Goal: Register for event/course

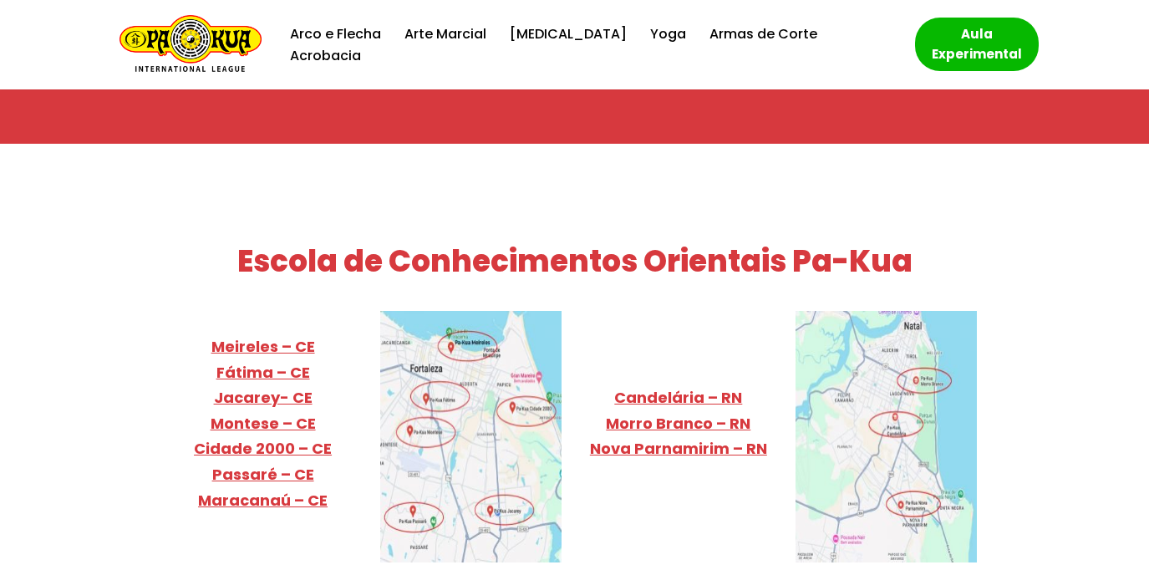
scroll to position [6386, 0]
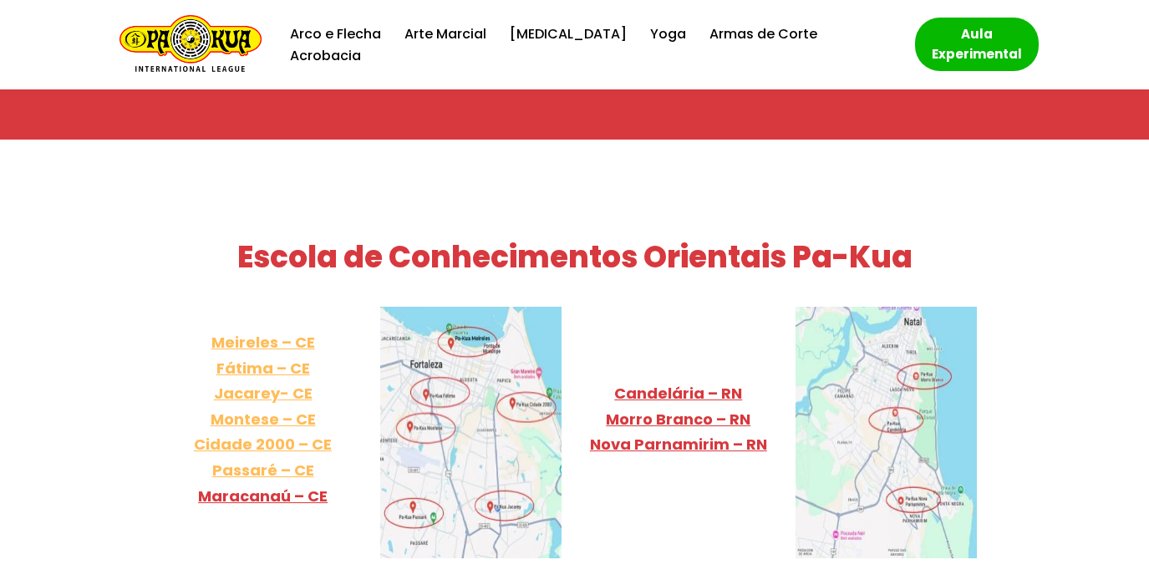
click at [268, 332] on link "Meireles – CE Fátima – CE Jacarey- CE Montese – CE Cidade 2000 – CE Passaré – CE" at bounding box center [263, 406] width 138 height 149
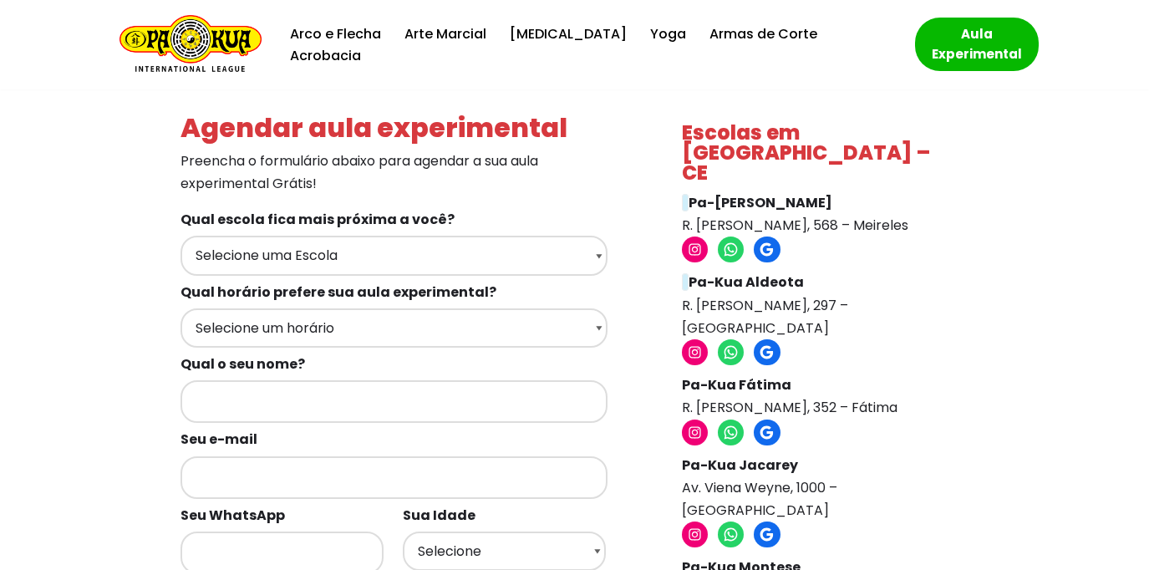
drag, startPoint x: 924, startPoint y: 343, endPoint x: 678, endPoint y: 346, distance: 245.7
click at [381, 43] on link "Arco e Flecha" at bounding box center [335, 34] width 91 height 23
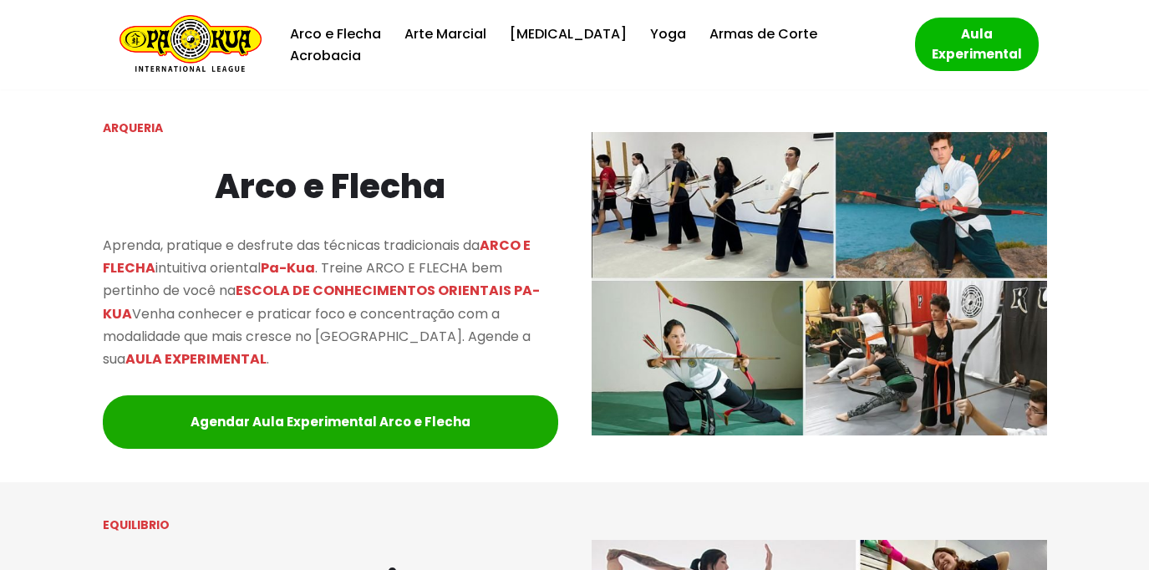
scroll to position [1477, 0]
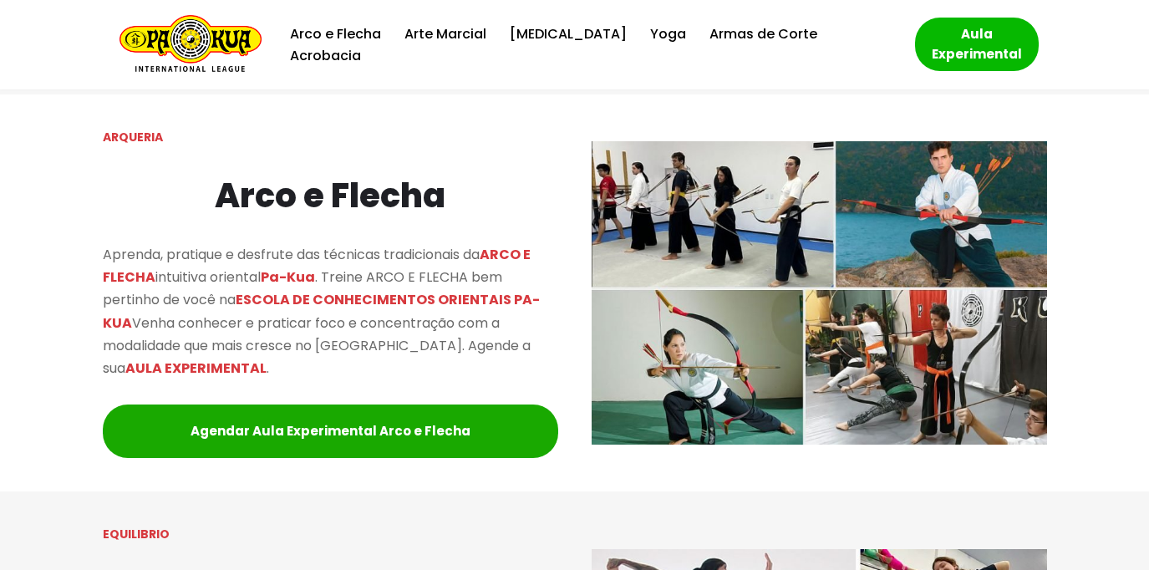
click at [908, 355] on img at bounding box center [819, 293] width 455 height 304
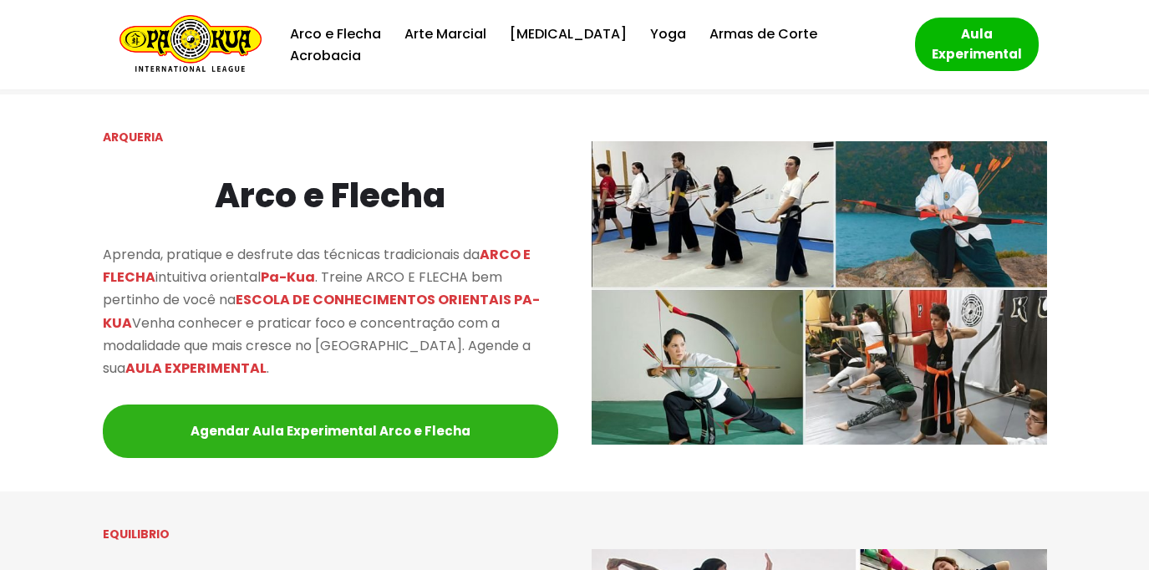
click at [309, 428] on link "Agendar Aula Experimental Arco e Flecha" at bounding box center [330, 430] width 455 height 53
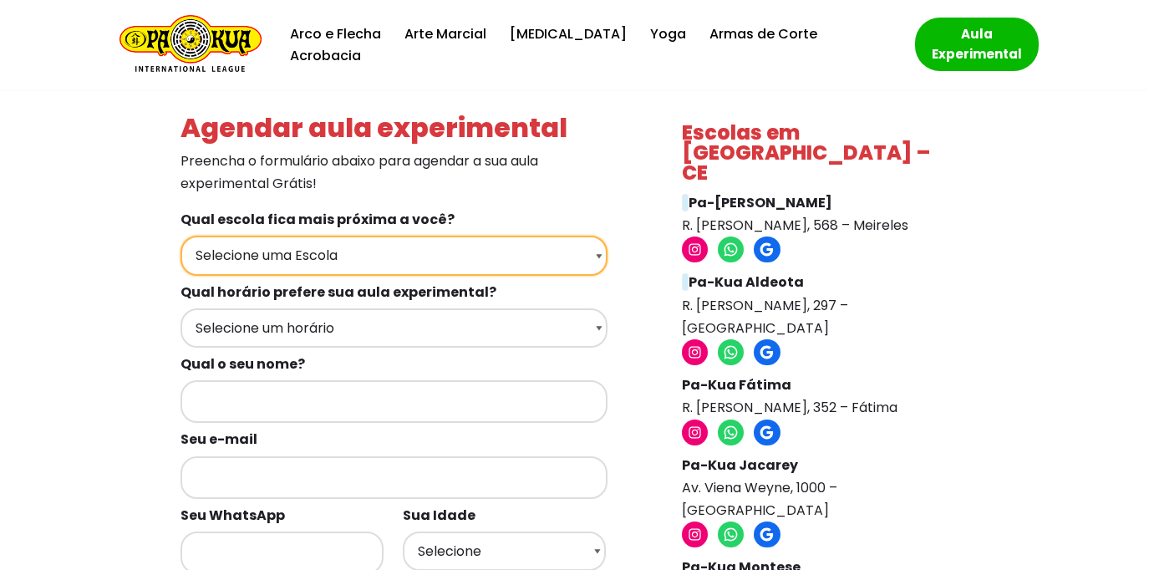
click at [600, 254] on select "Selecione uma Escola Fortaleza - [GEOGRAPHIC_DATA] [GEOGRAPHIC_DATA] - [GEOGRAP…" at bounding box center [393, 255] width 427 height 39
select select "[GEOGRAPHIC_DATA] - Pa-Kua Fátima"
click at [180, 236] on select "Selecione uma Escola Fortaleza - Pa-Kua Meireles Fortaleza - Pa-Kua Aldeota For…" at bounding box center [393, 255] width 427 height 39
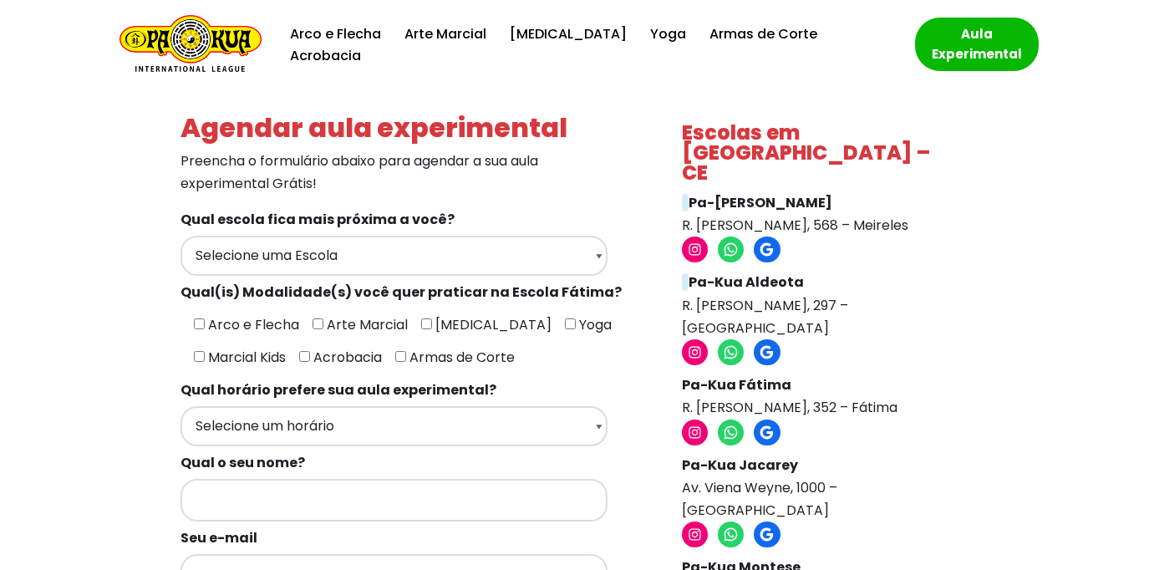
click at [196, 319] on input"] "Arco e Flecha" at bounding box center [199, 323] width 11 height 11
checkbox input"] "true"
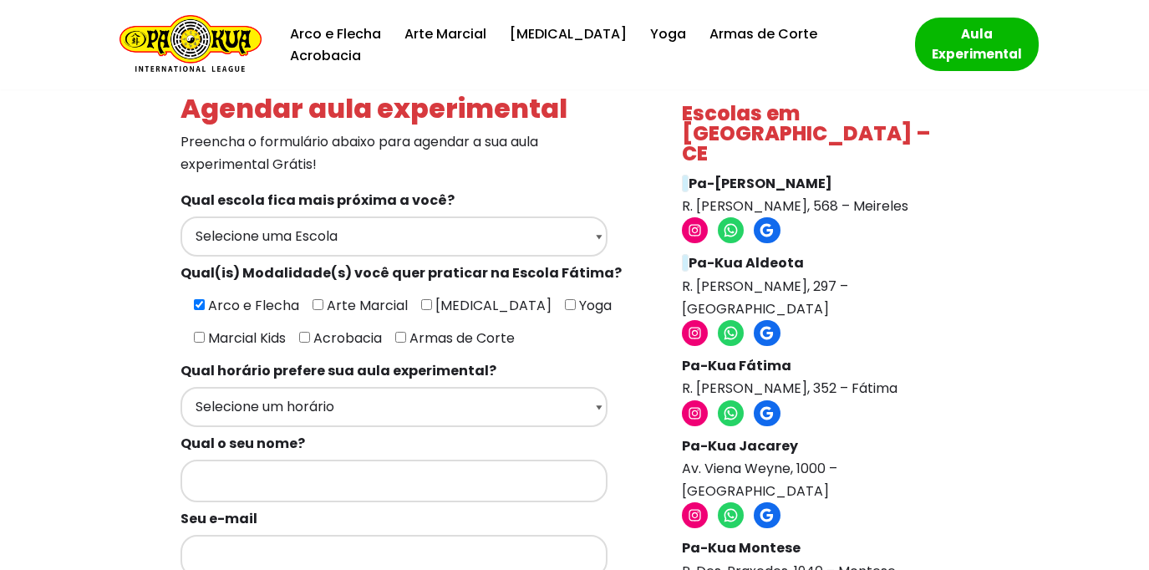
scroll to position [43, 0]
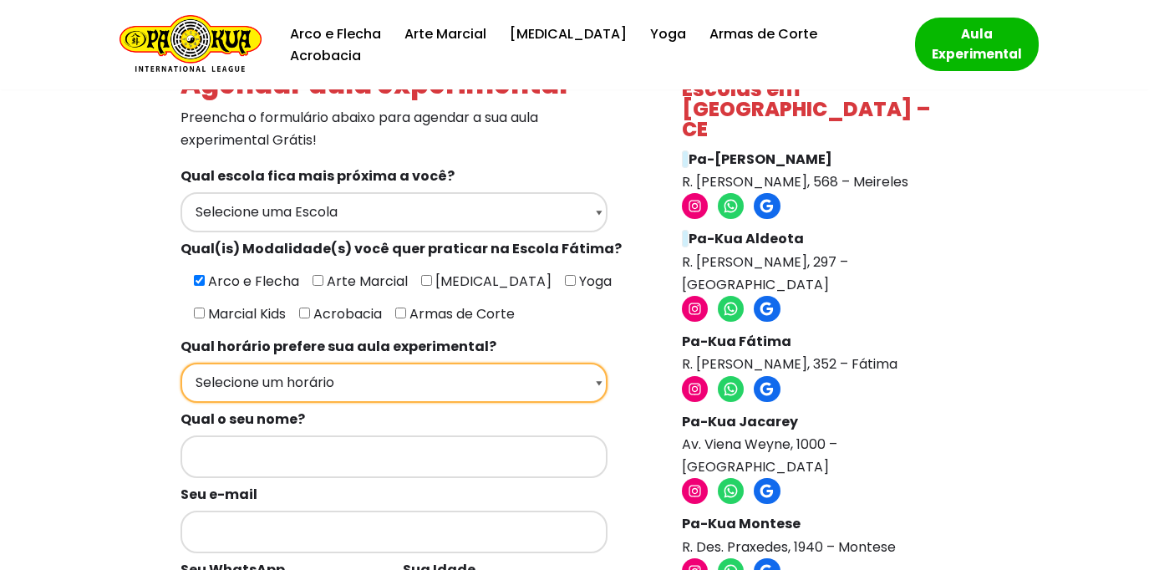
click at [595, 381] on select "Selecione um horário Manhã Tarde Noite" at bounding box center [393, 382] width 427 height 39
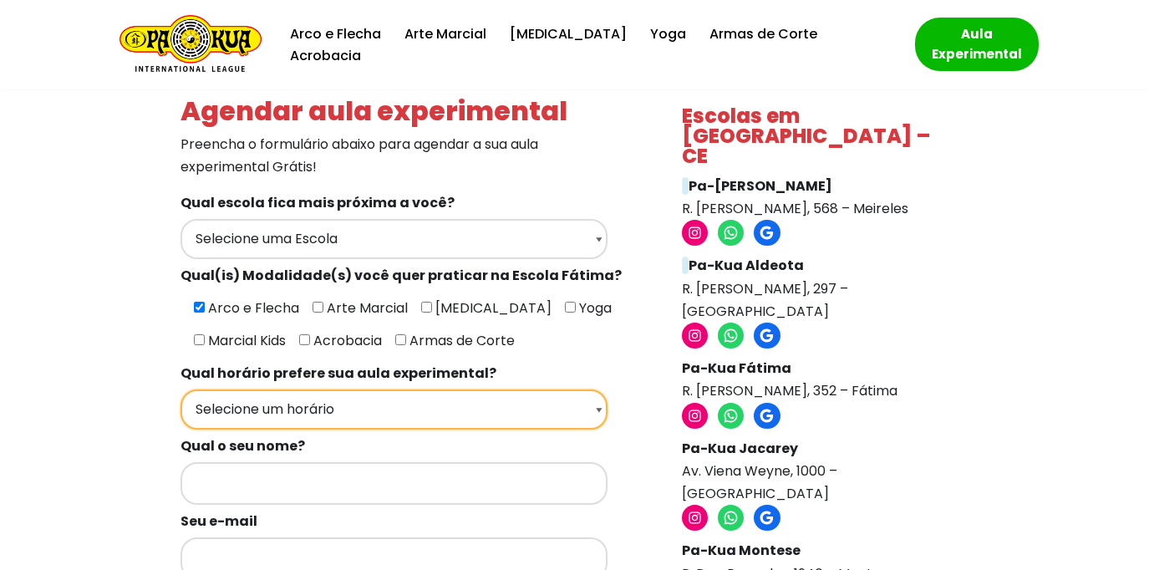
scroll to position [0, 0]
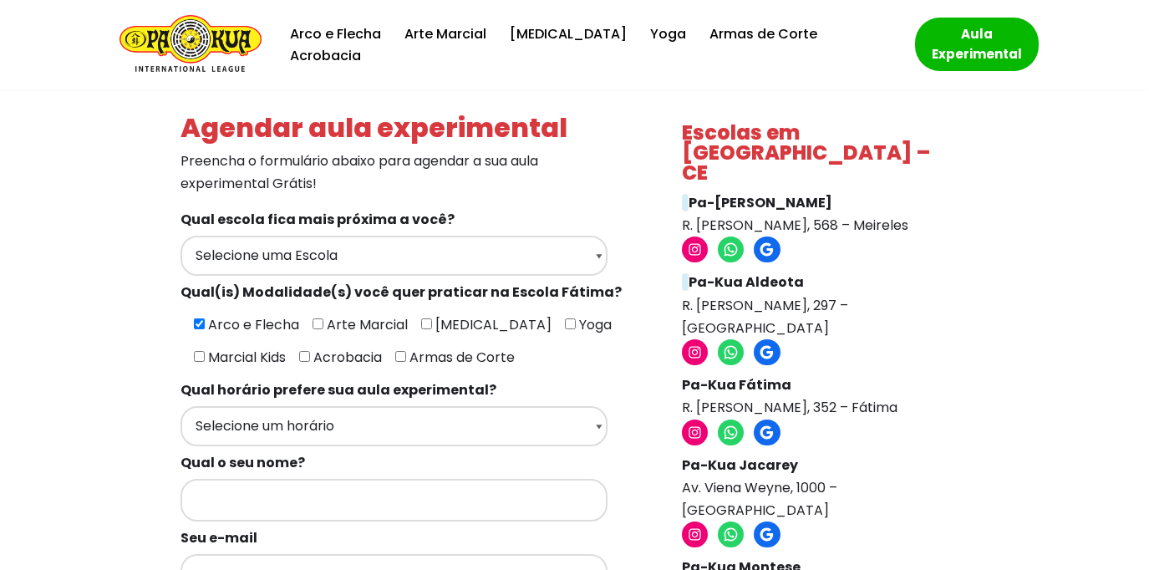
click at [234, 41] on img "Escola de Conhecimentos Orientais Pa-Kua Uma escola para toda família" at bounding box center [190, 44] width 142 height 59
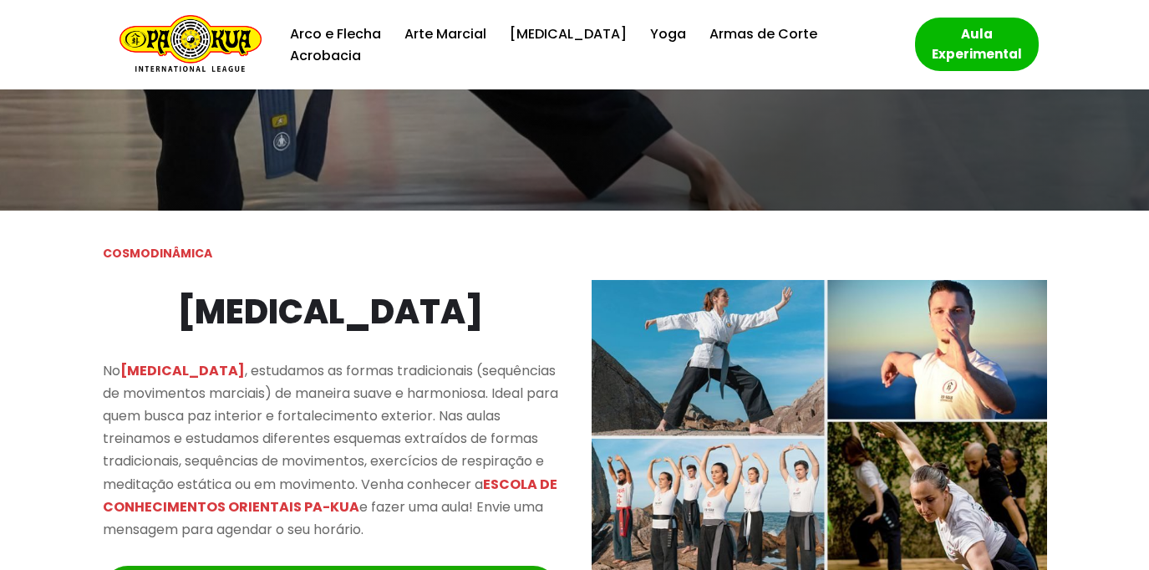
scroll to position [567, 0]
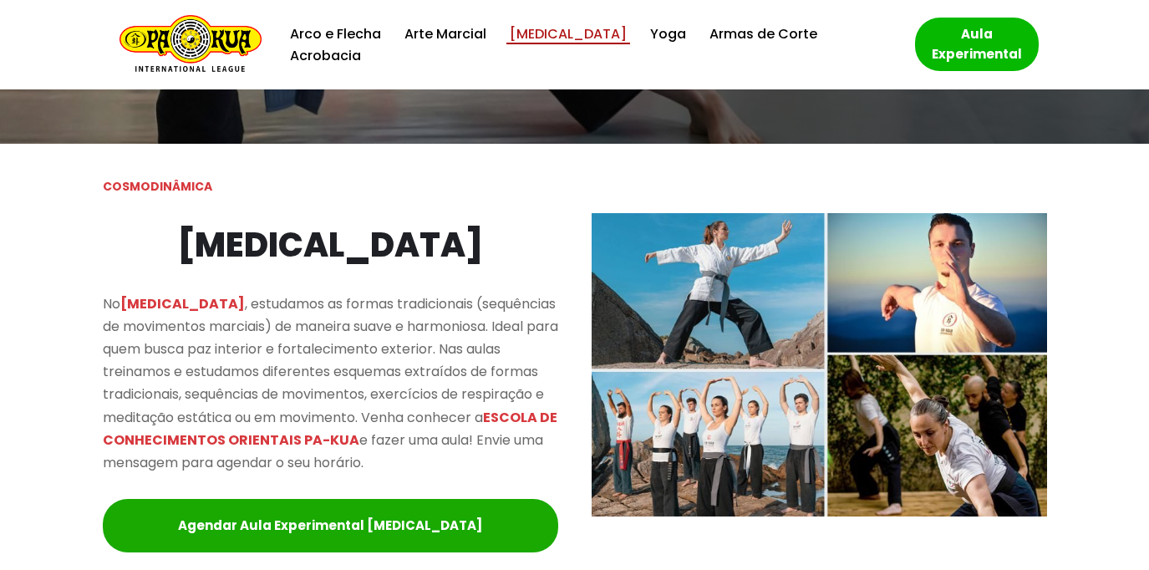
click at [557, 44] on link "[MEDICAL_DATA]" at bounding box center [568, 34] width 117 height 23
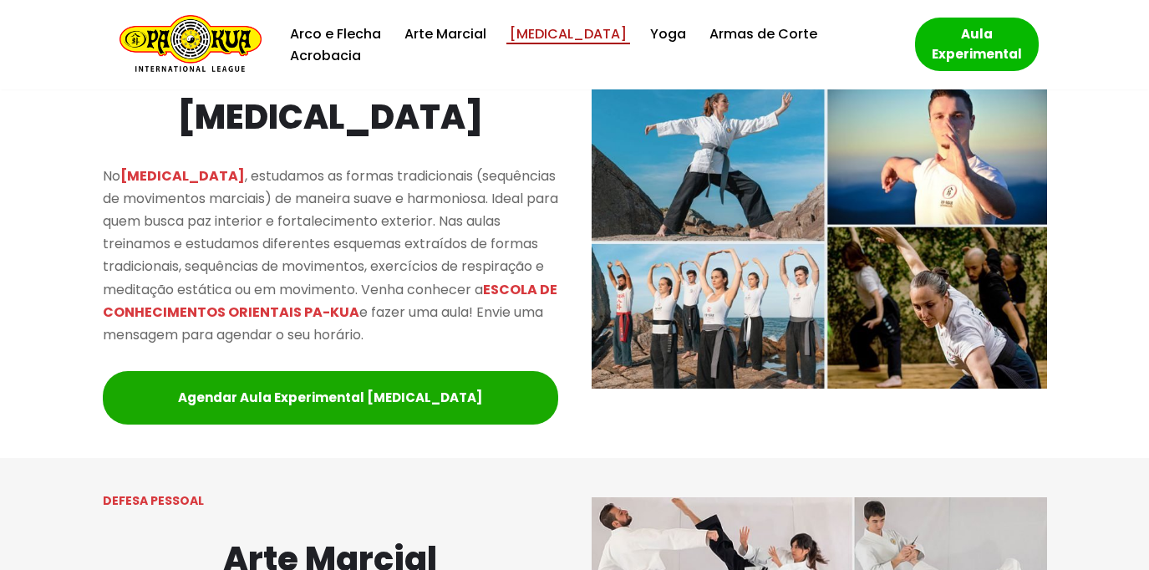
scroll to position [710, 0]
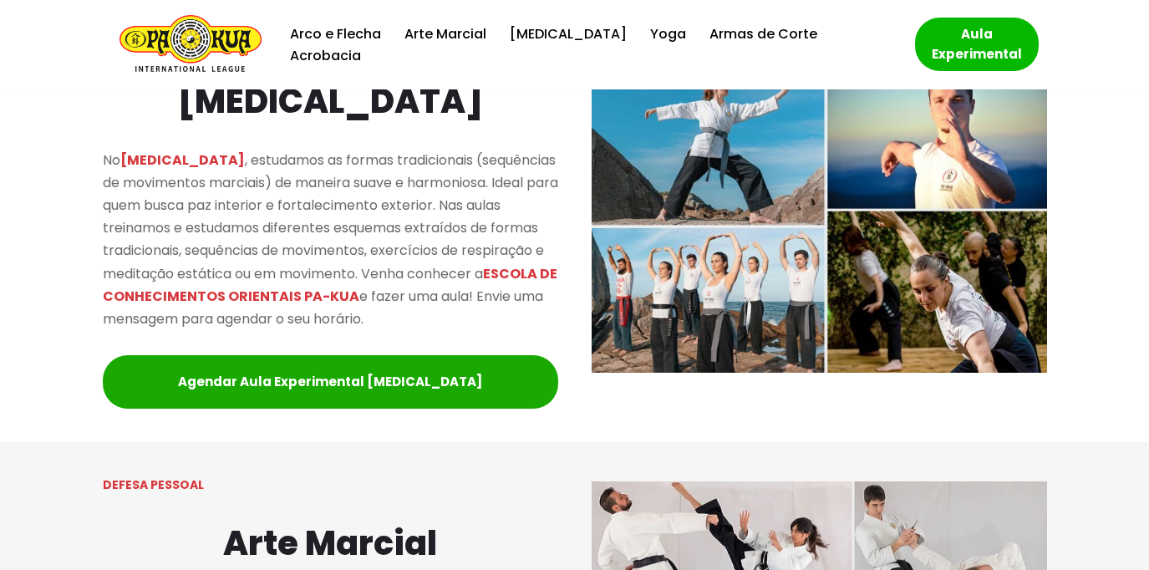
click at [216, 39] on img "Escola de Conhecimentos Orientais Pa-Kua Uma escola para toda família" at bounding box center [190, 44] width 142 height 59
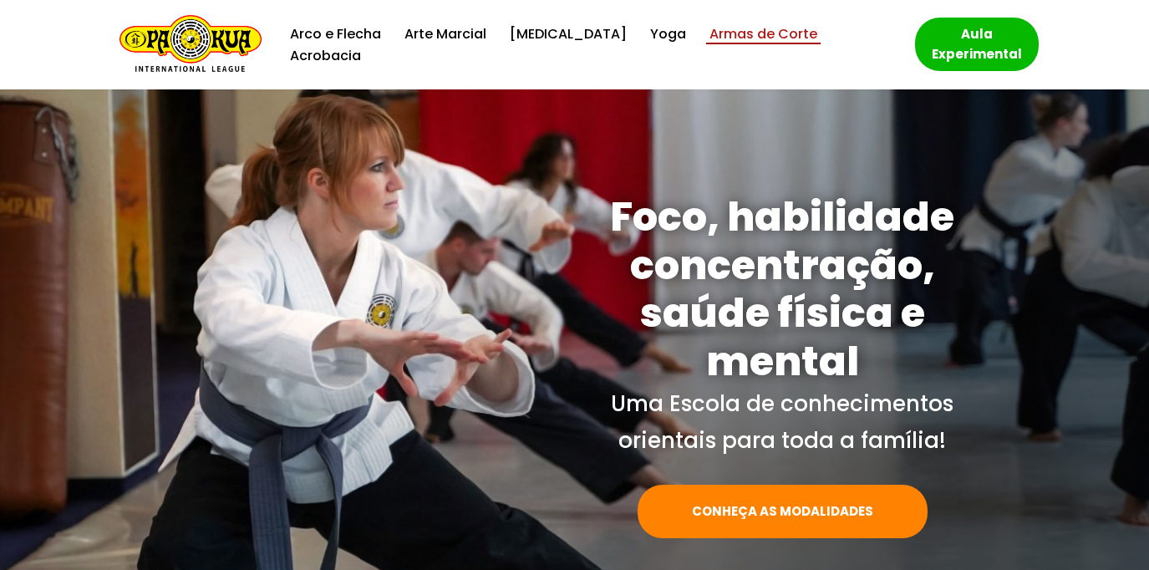
click at [725, 45] on link "Armas de Corte" at bounding box center [763, 34] width 108 height 23
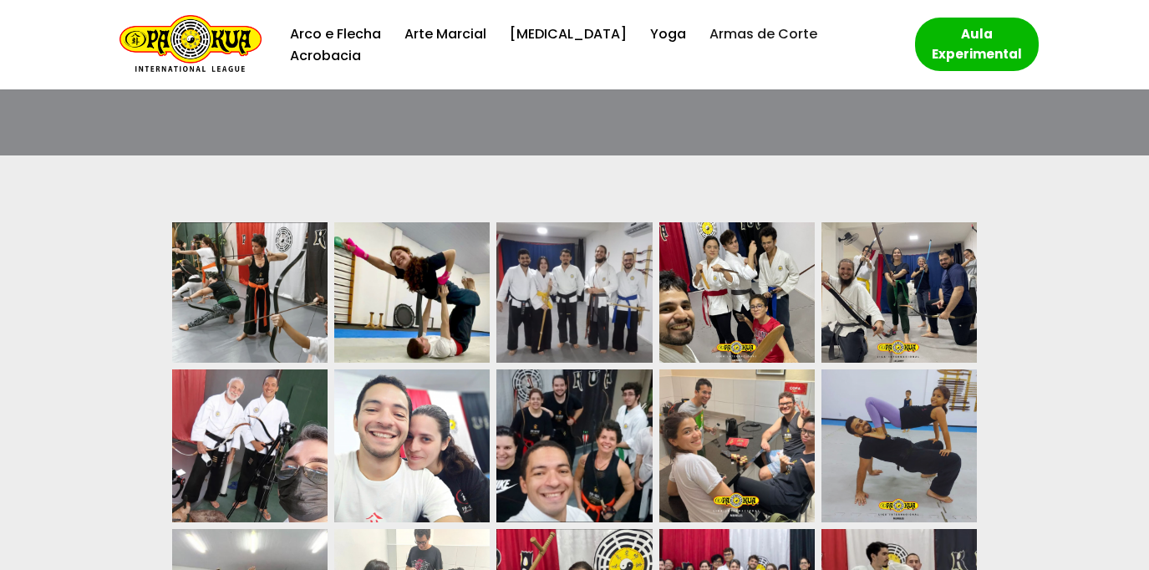
scroll to position [5129, 0]
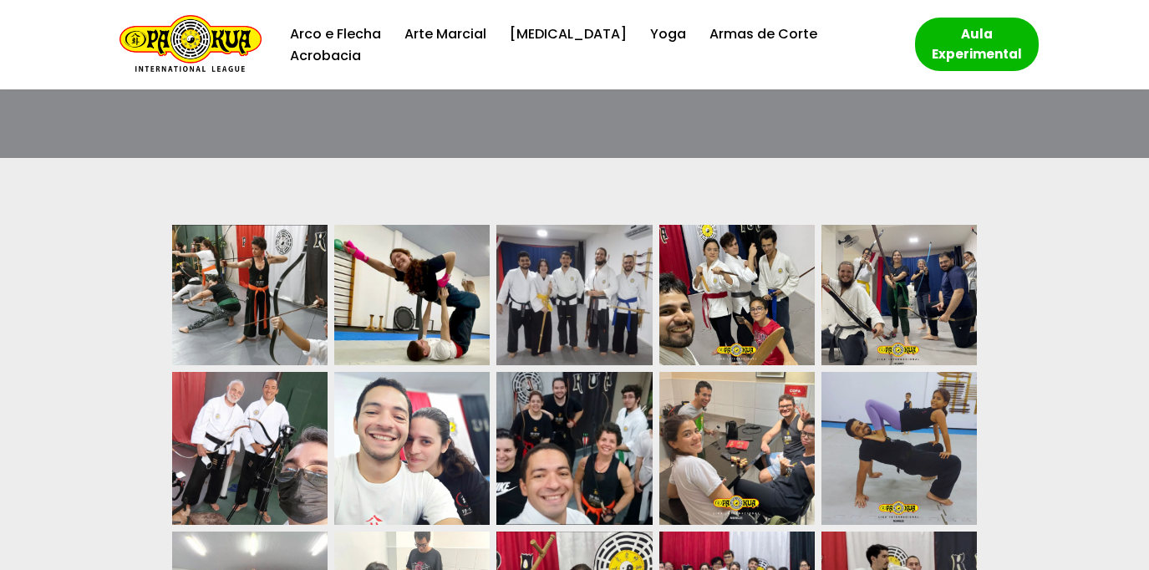
click at [276, 225] on img at bounding box center [249, 295] width 155 height 140
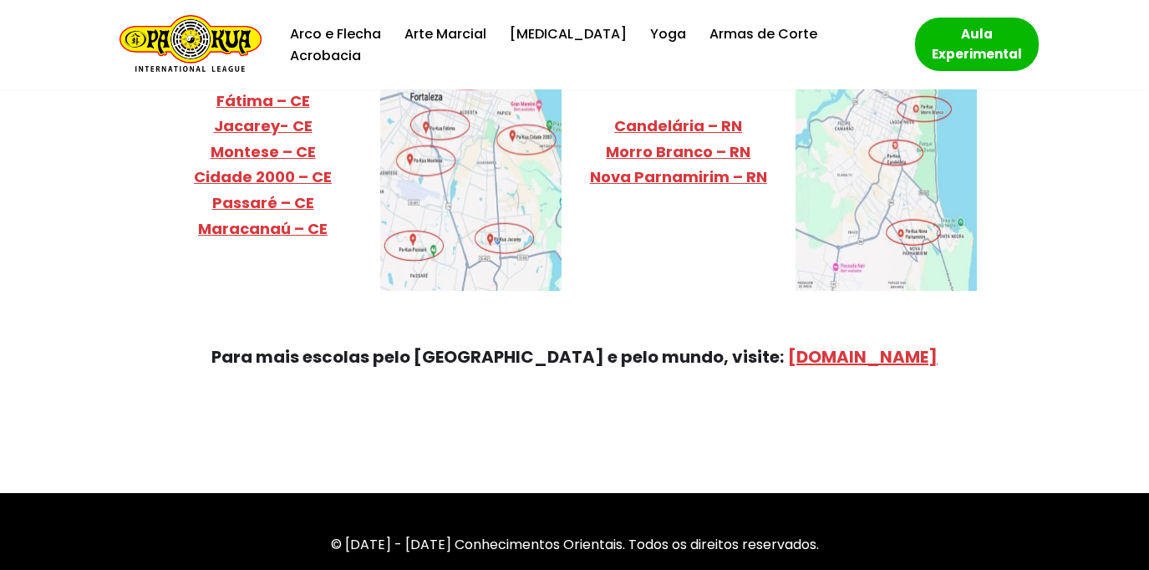
scroll to position [6653, 0]
click at [788, 345] on link "[DOMAIN_NAME]" at bounding box center [863, 356] width 150 height 23
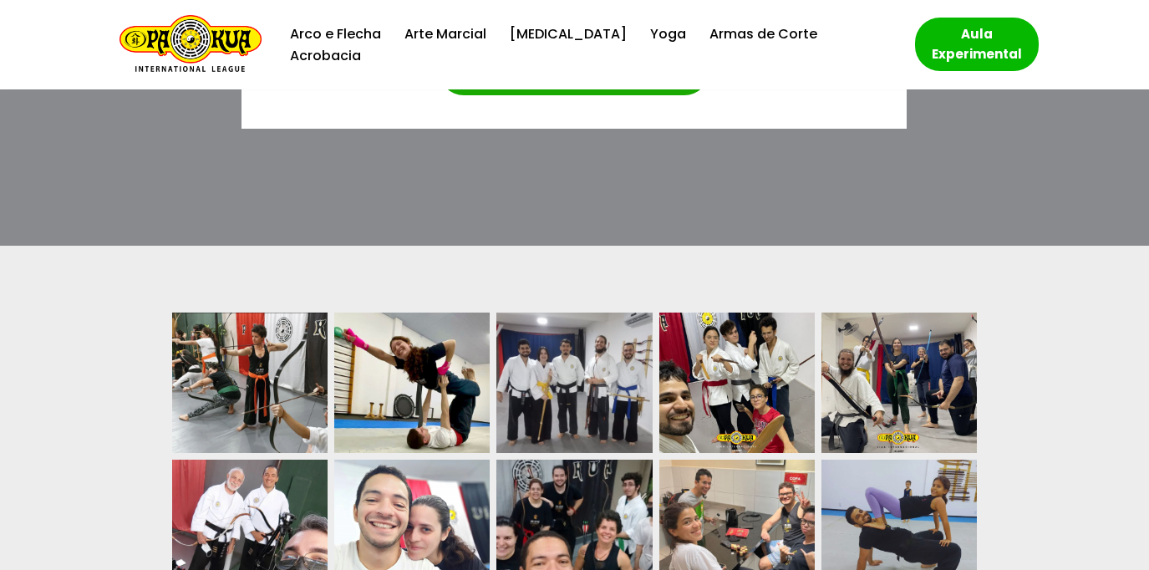
scroll to position [4732, 0]
